Goal: Transaction & Acquisition: Purchase product/service

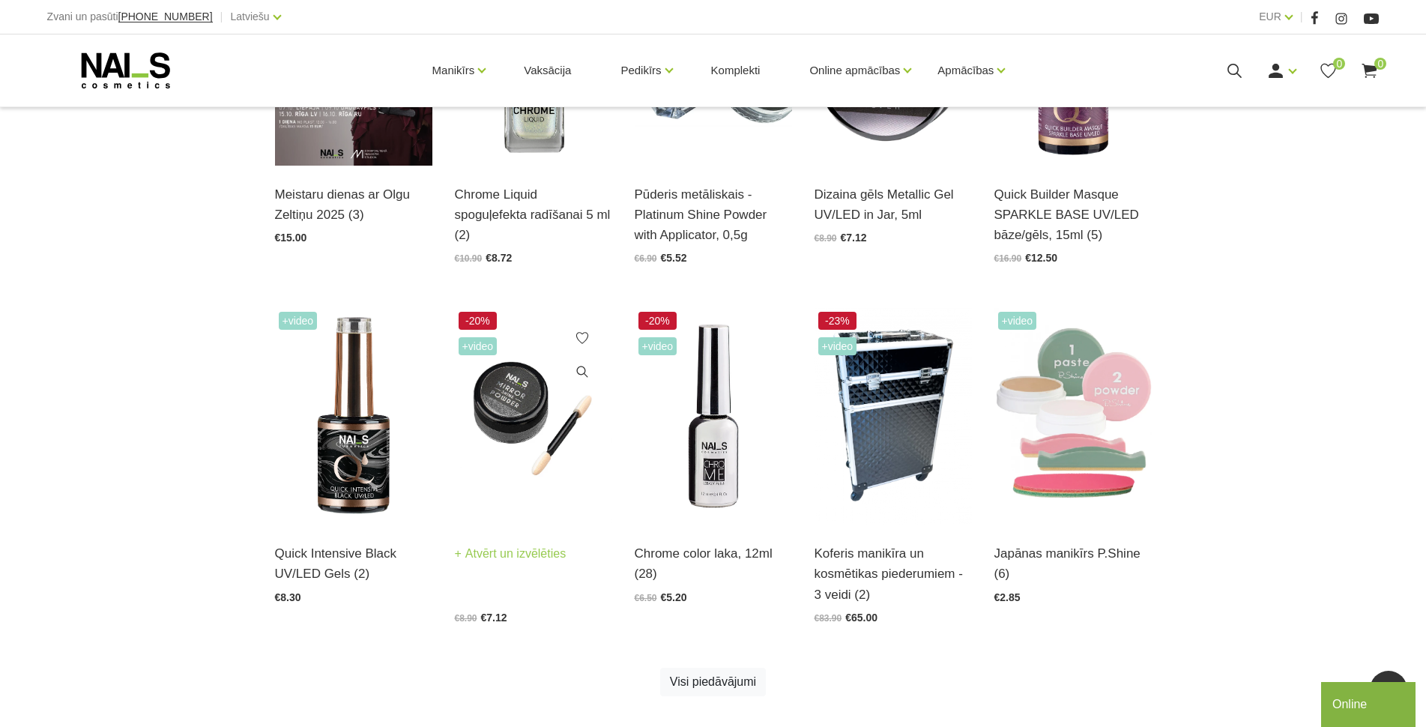
scroll to position [600, 0]
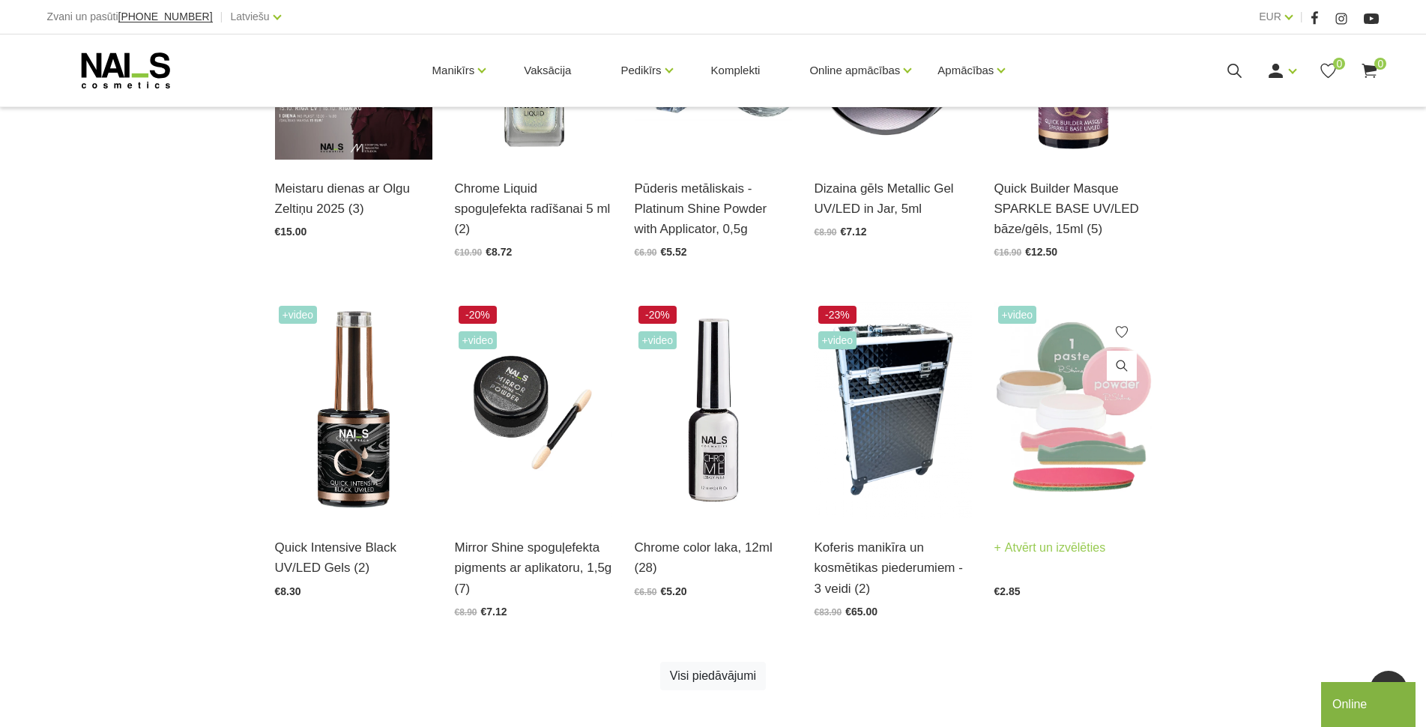
click at [1058, 430] on img at bounding box center [1073, 410] width 157 height 217
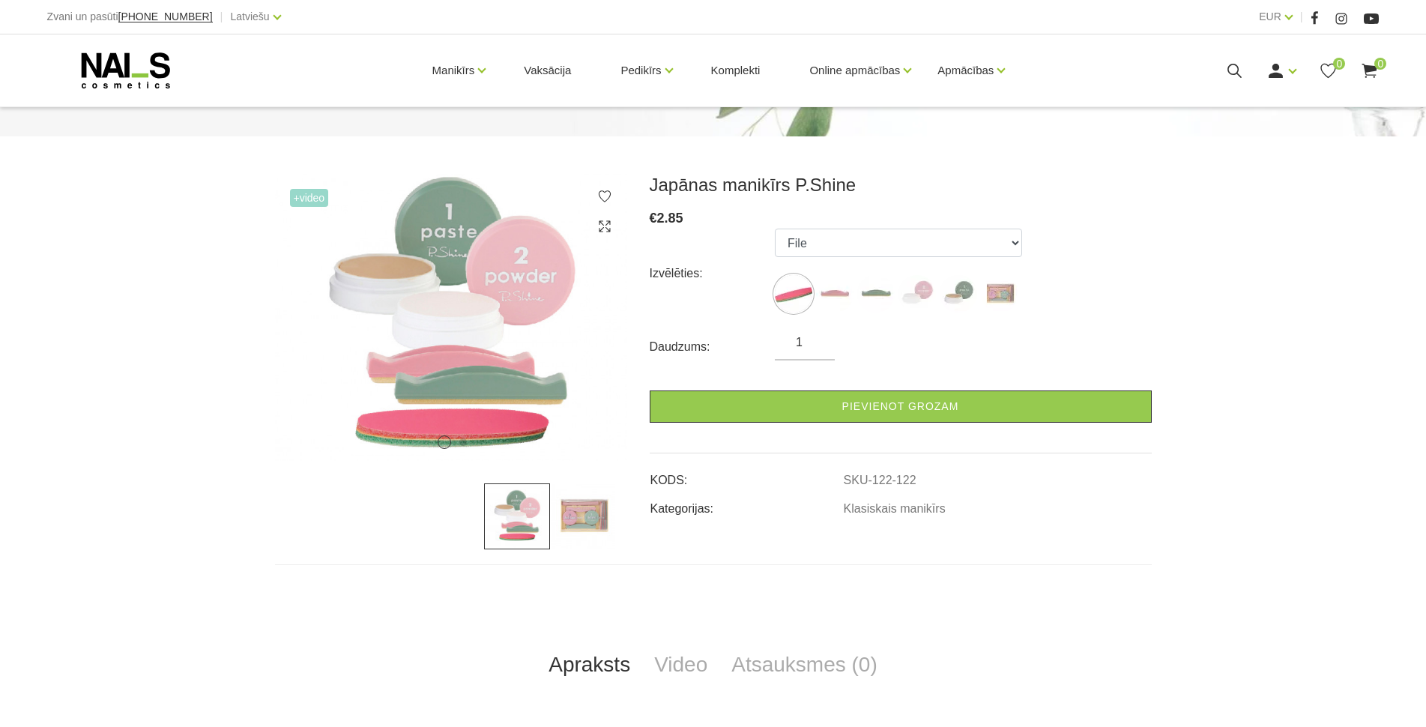
scroll to position [150, 0]
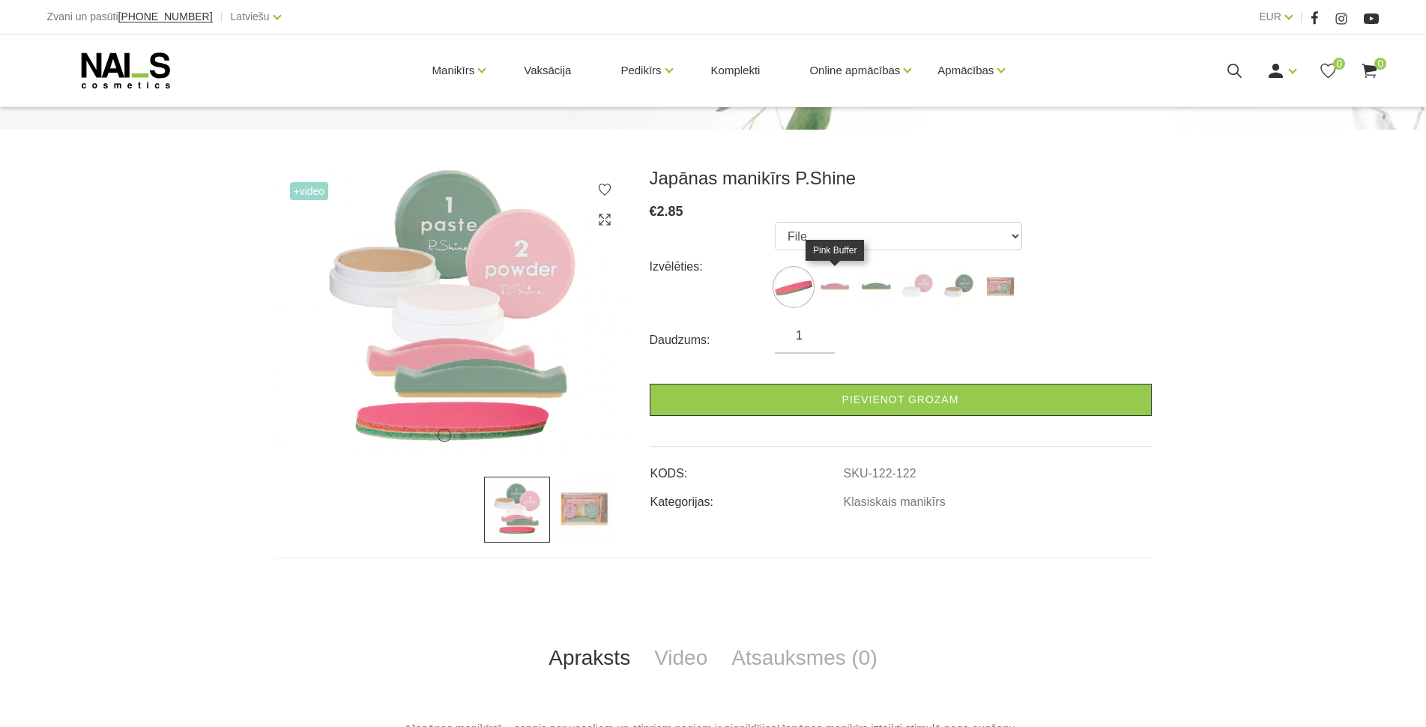
click at [839, 287] on img at bounding box center [834, 286] width 37 height 37
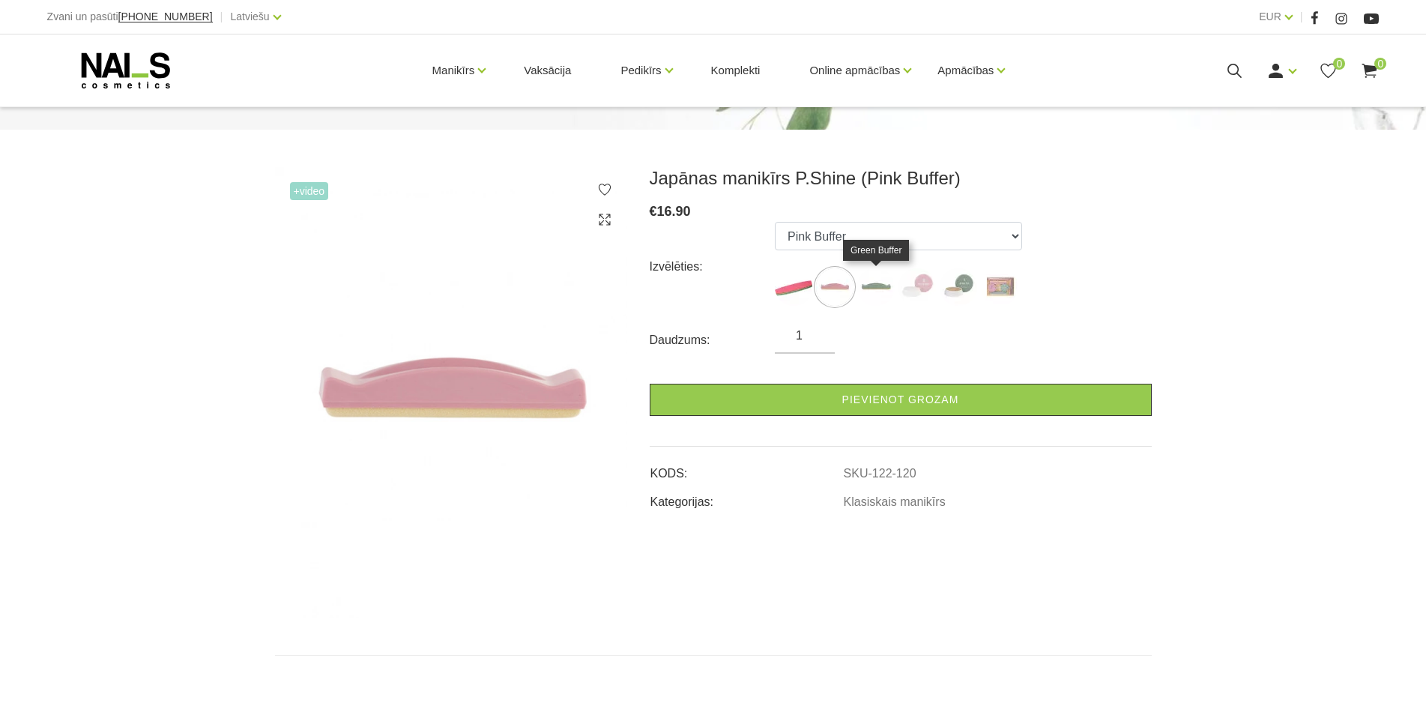
click at [885, 287] on img at bounding box center [875, 286] width 37 height 37
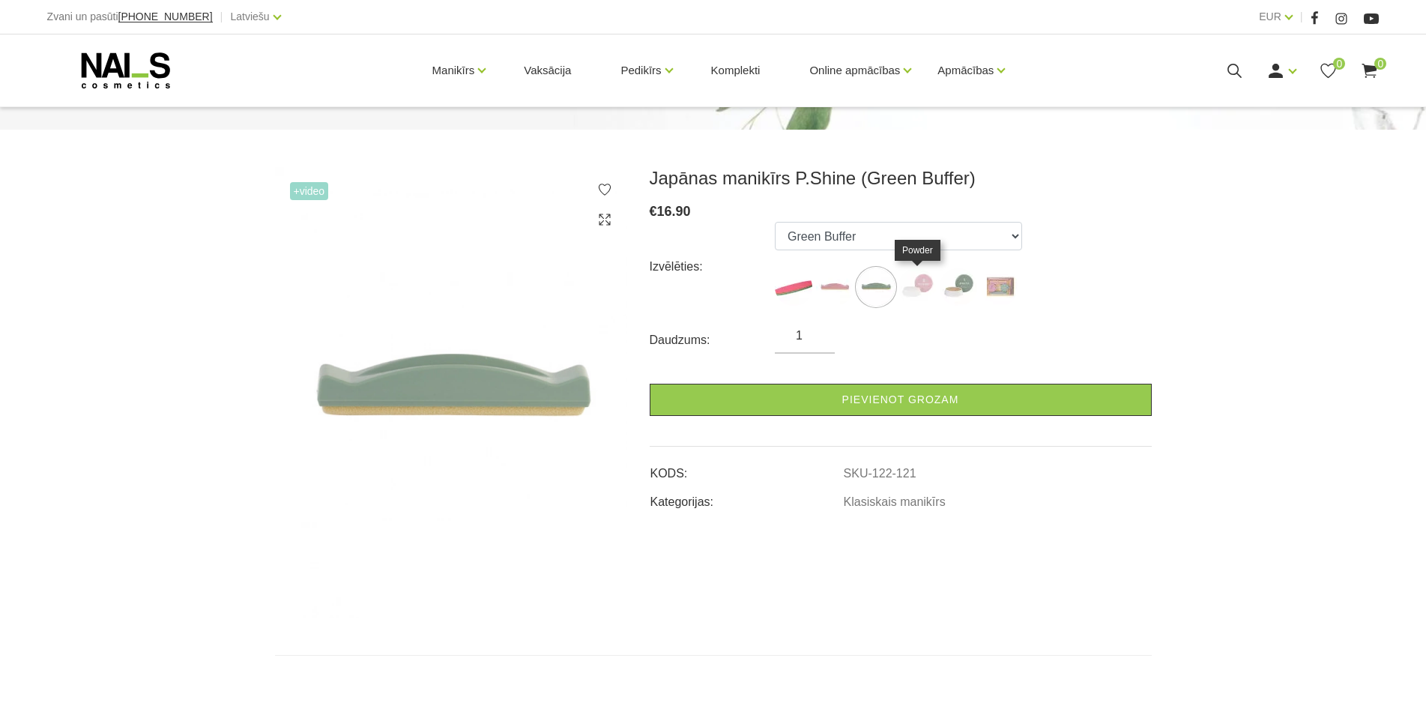
click at [922, 288] on img at bounding box center [917, 286] width 37 height 37
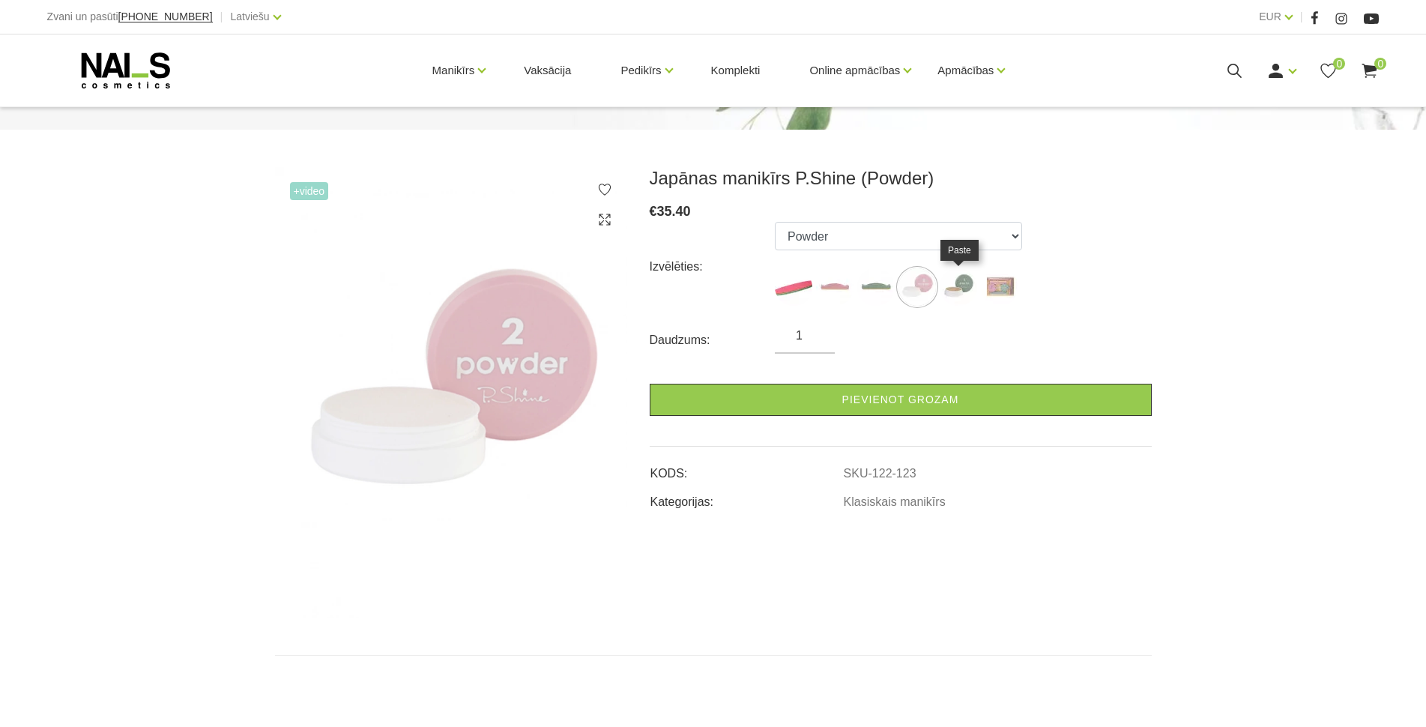
click at [965, 292] on img at bounding box center [958, 286] width 37 height 37
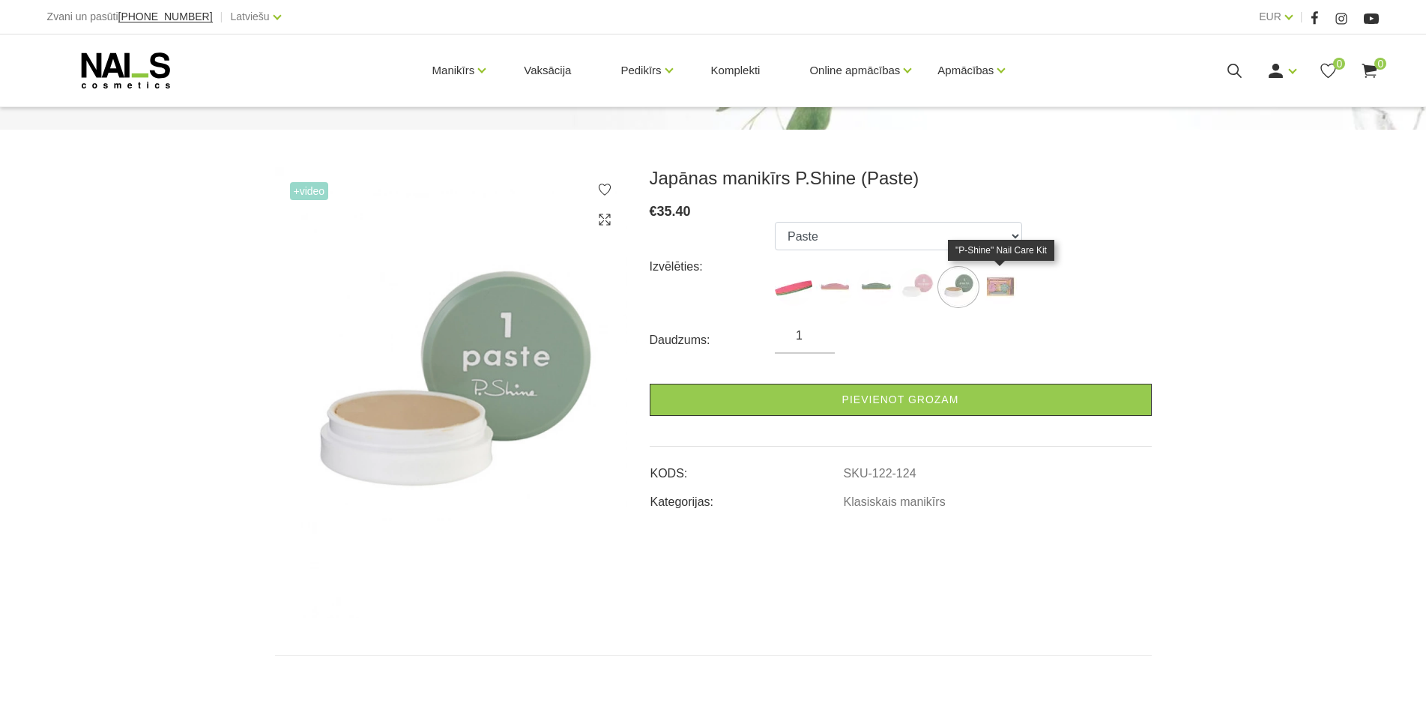
click at [1011, 286] on img at bounding box center [999, 286] width 37 height 37
select select "127"
